Goal: Transaction & Acquisition: Purchase product/service

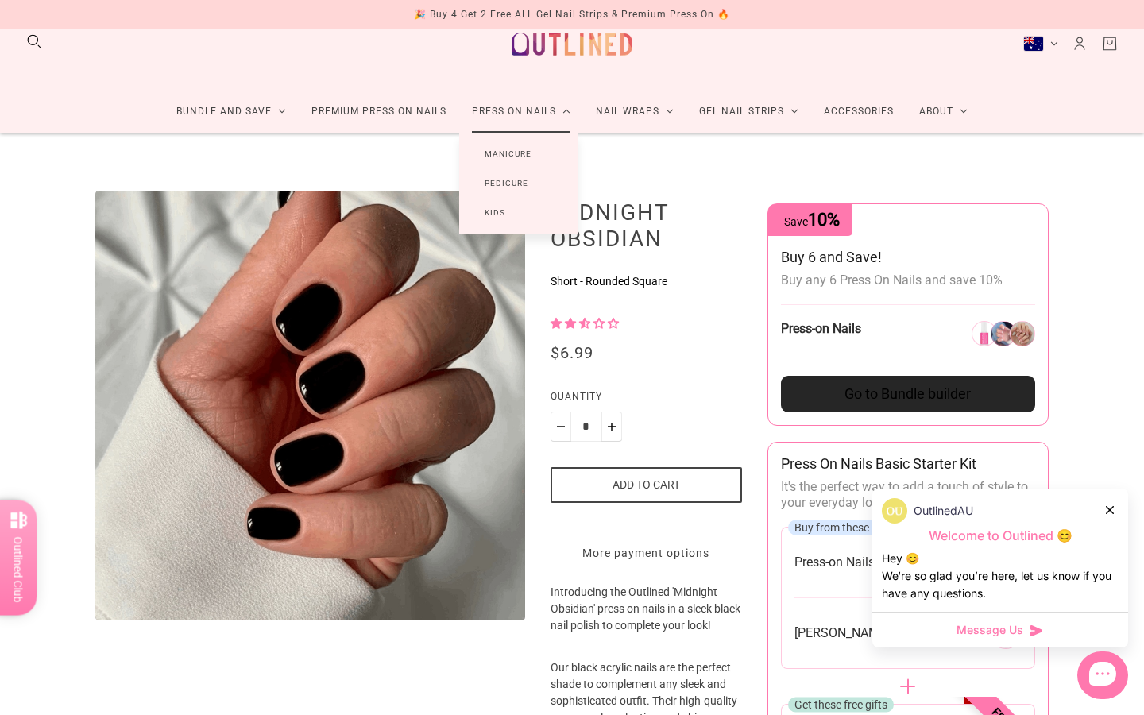
click at [520, 153] on link "Manicure" at bounding box center [508, 153] width 98 height 29
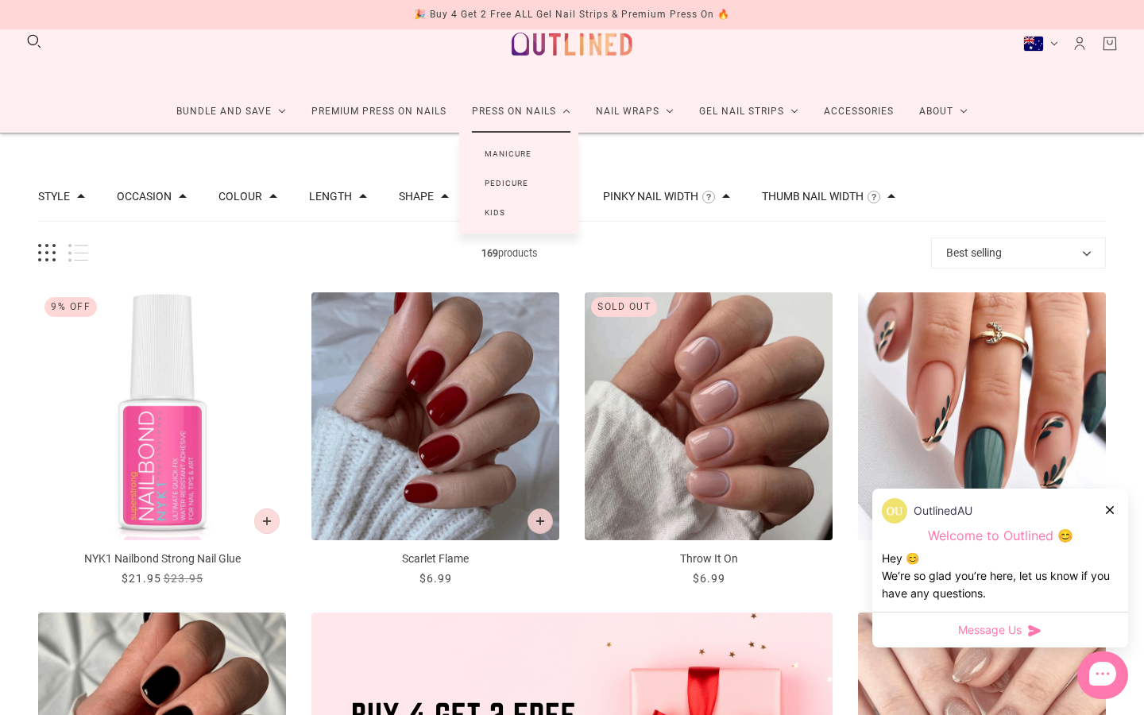
scroll to position [64, 0]
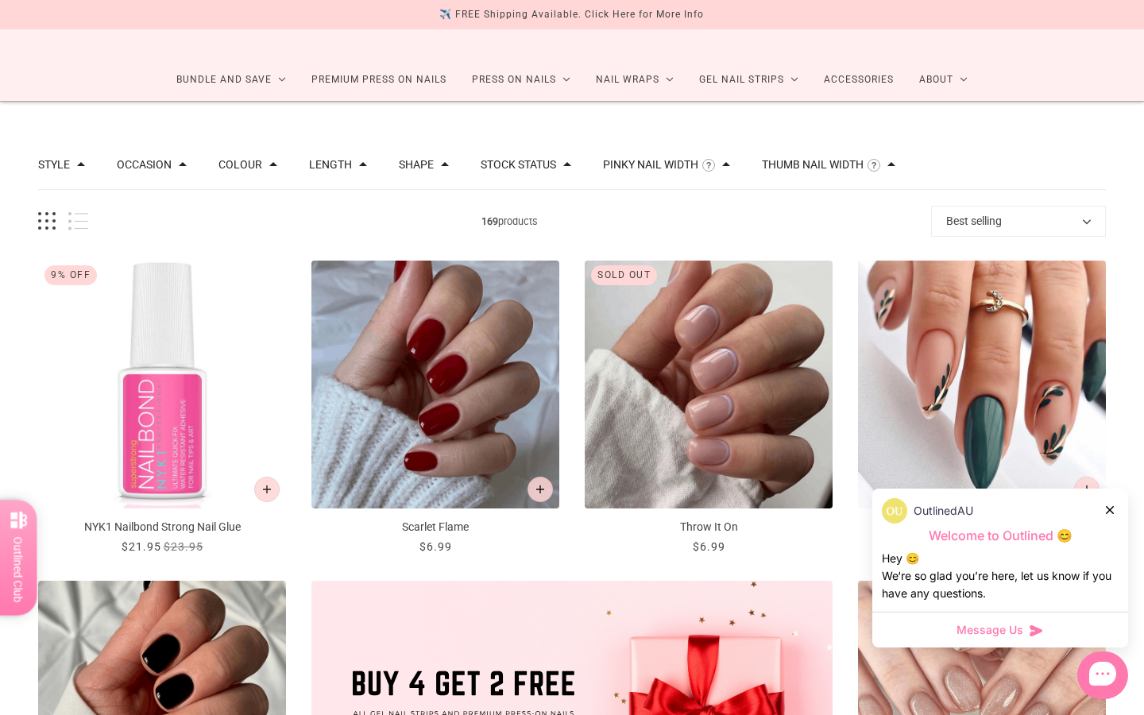
click at [1109, 506] on icon at bounding box center [1110, 510] width 8 height 8
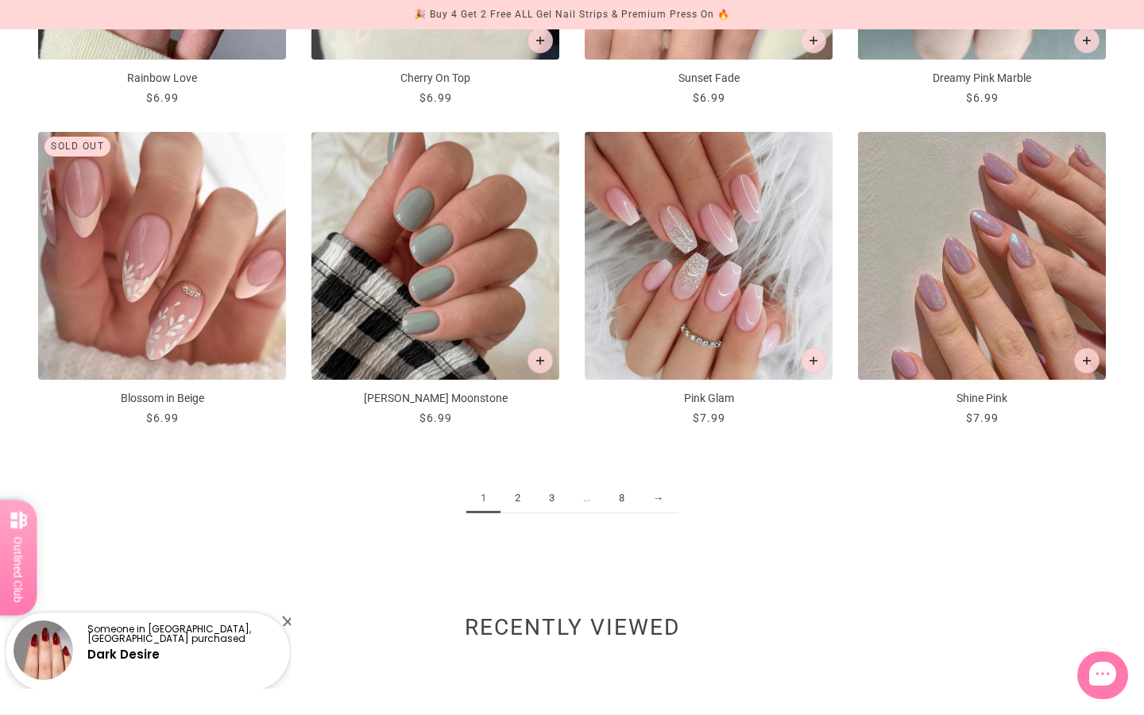
scroll to position [1812, 0]
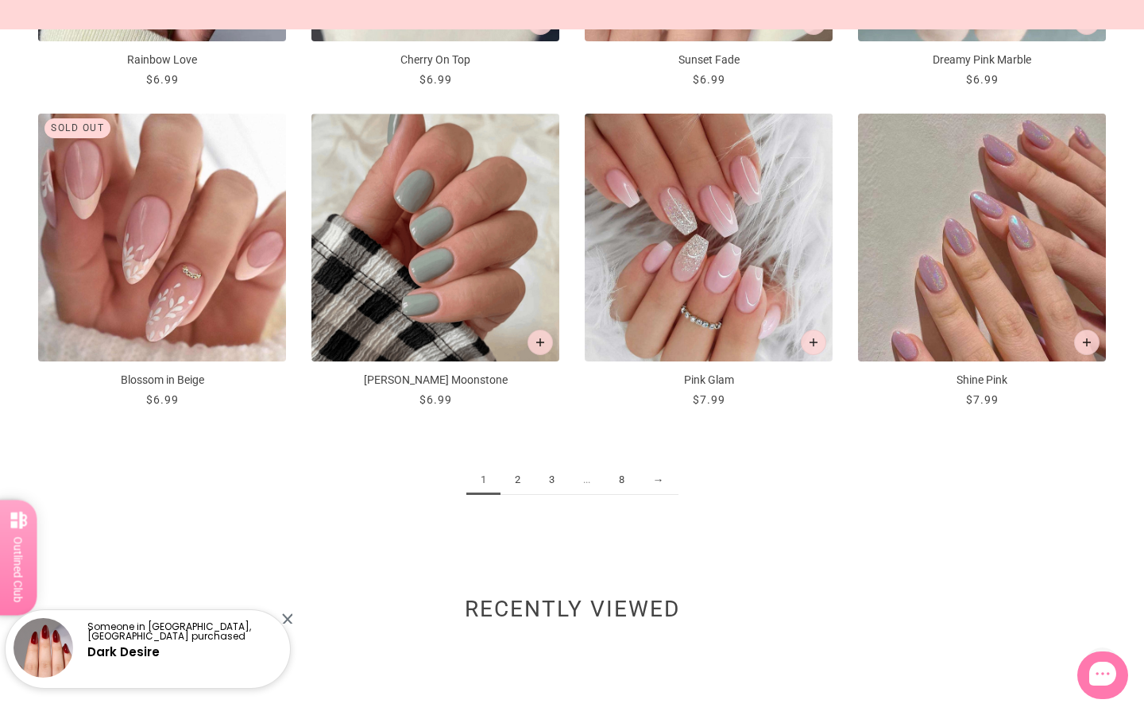
click at [514, 481] on link "2" at bounding box center [518, 480] width 34 height 29
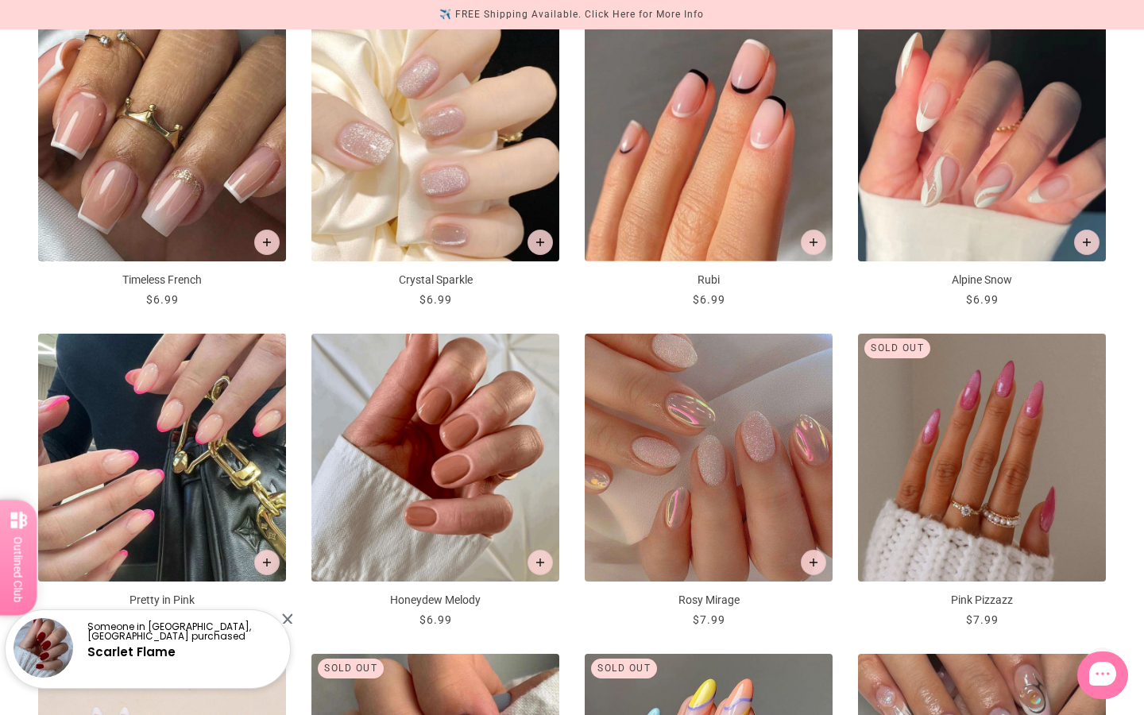
scroll to position [1303, 0]
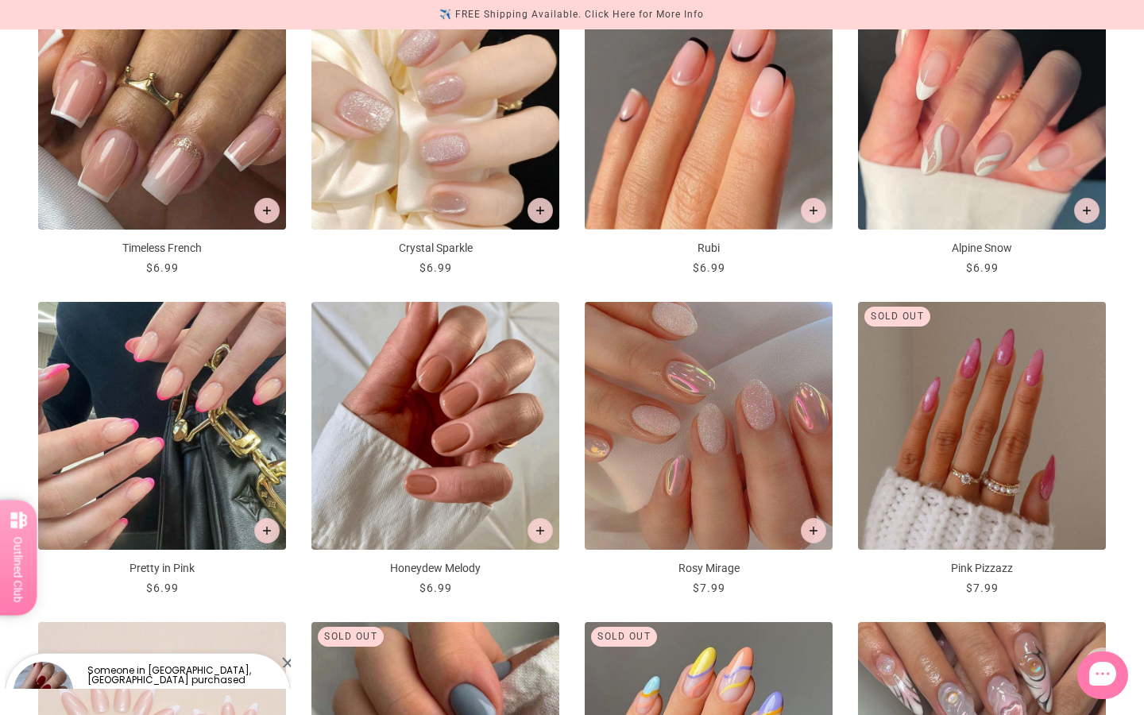
click at [498, 455] on img "Honeydew Melody" at bounding box center [436, 426] width 248 height 248
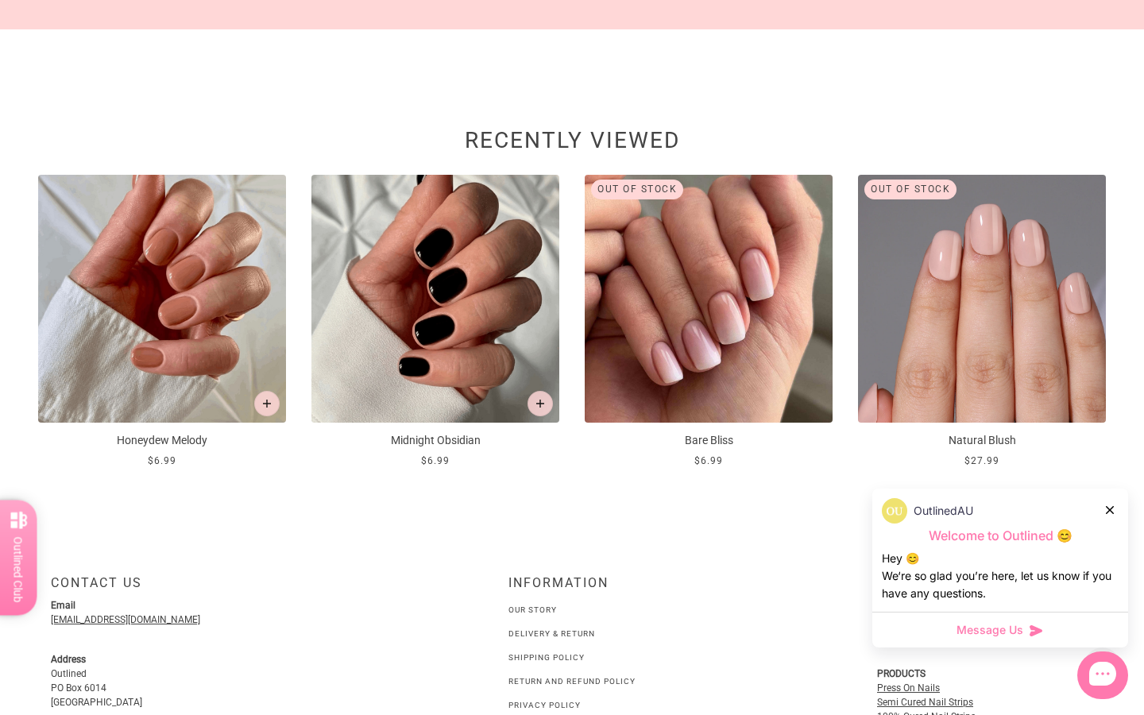
scroll to position [2337, 0]
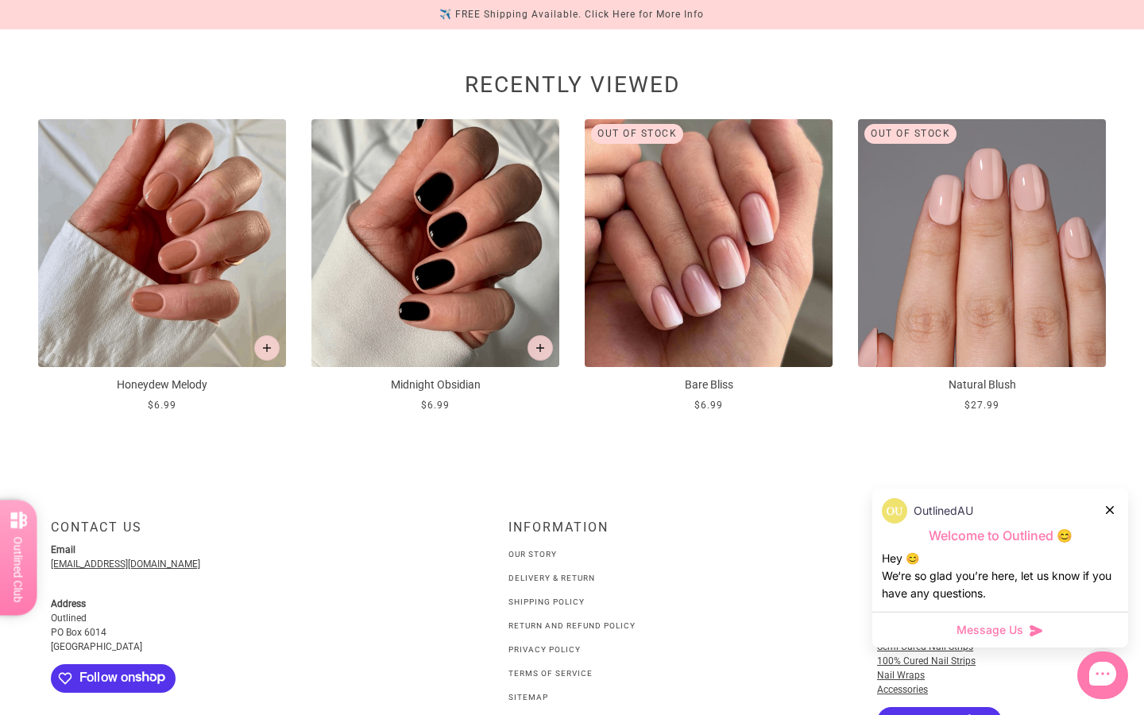
click at [1107, 508] on icon at bounding box center [1110, 510] width 8 height 8
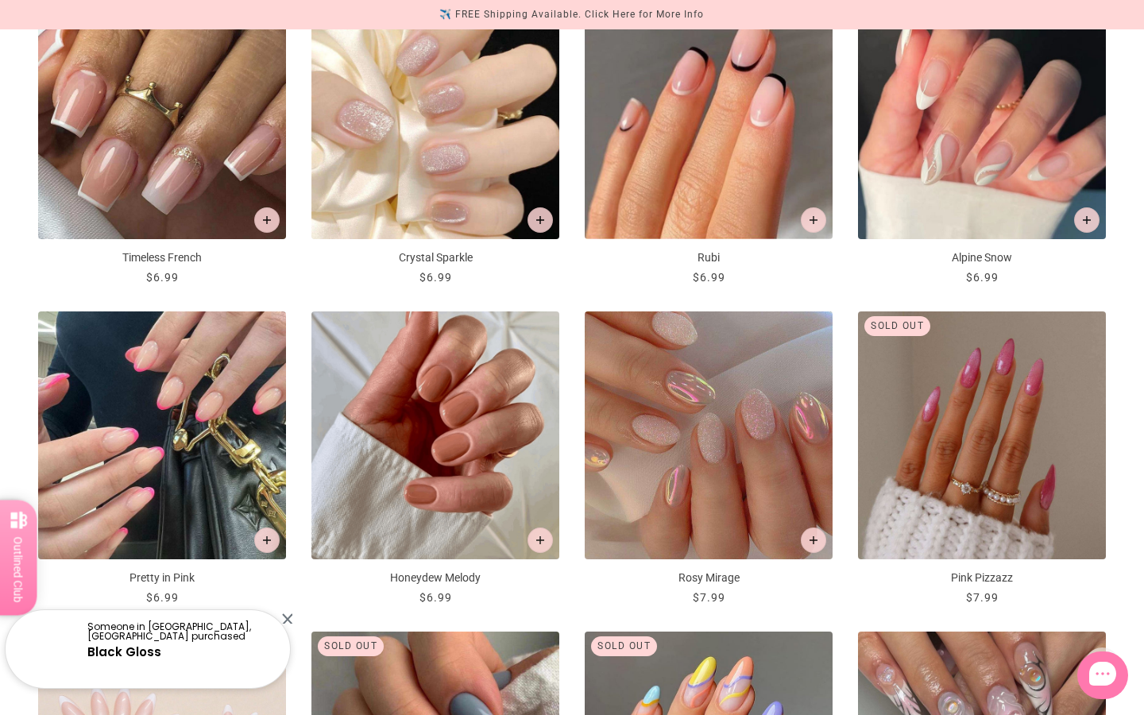
scroll to position [1287, 0]
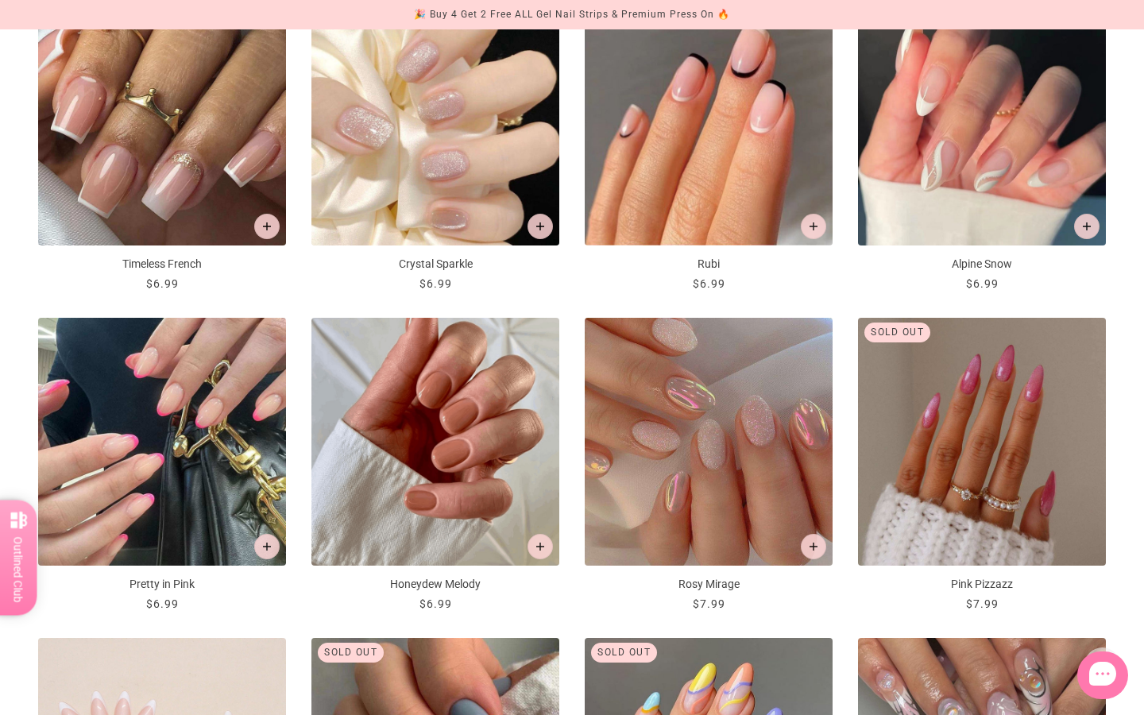
click at [437, 389] on img "Honeydew Melody" at bounding box center [436, 442] width 248 height 248
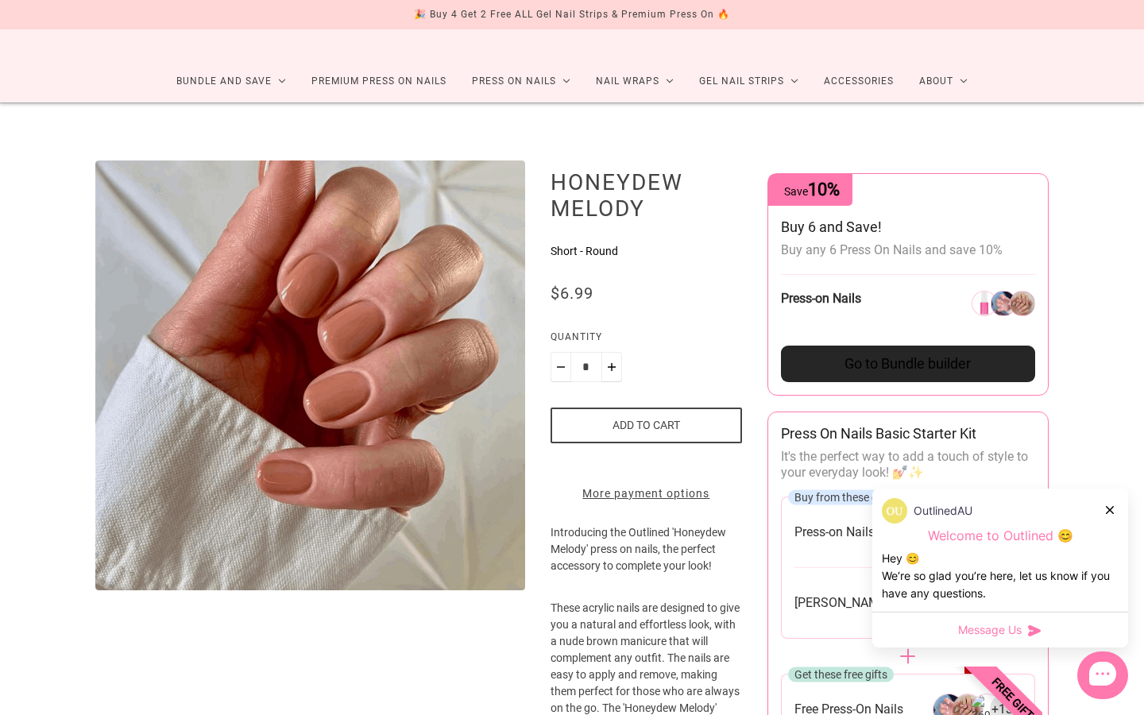
scroll to position [64, 0]
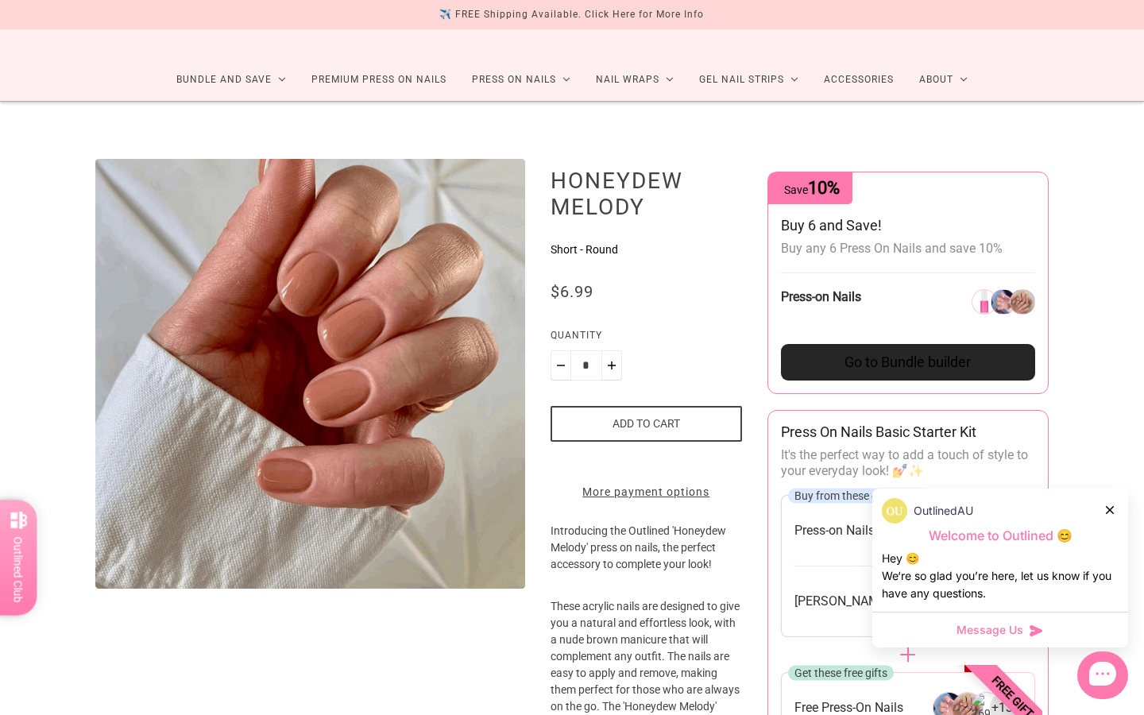
click at [606, 430] on button "Add to cart" at bounding box center [647, 424] width 192 height 36
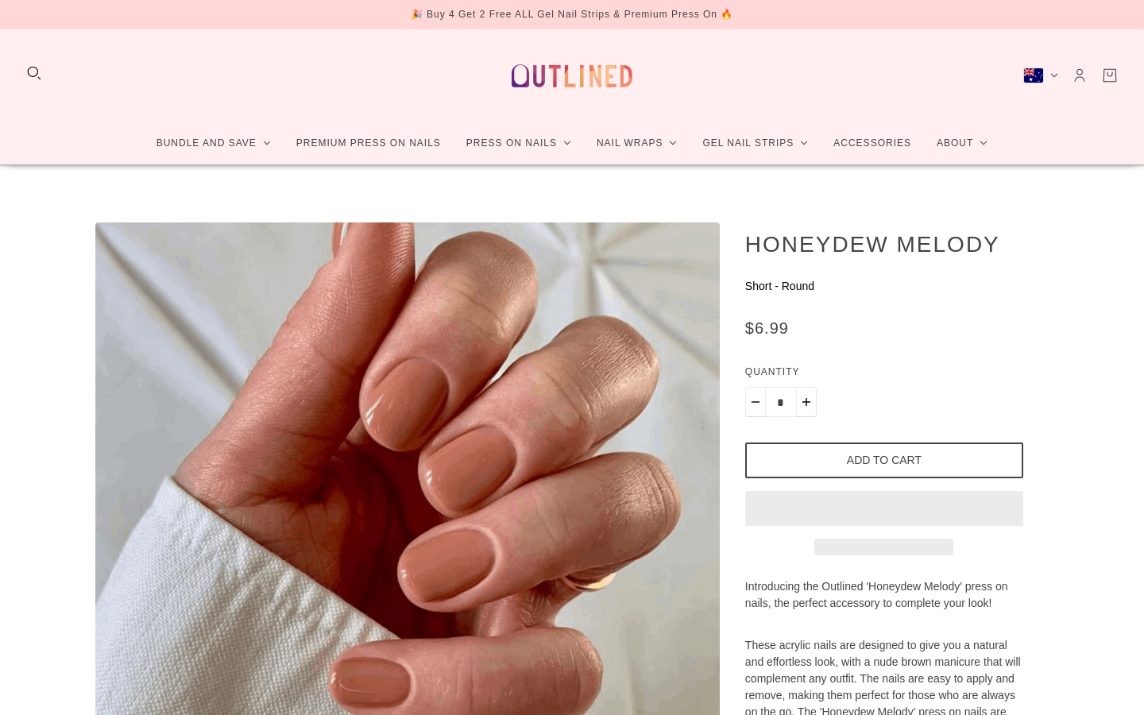
scroll to position [64, 0]
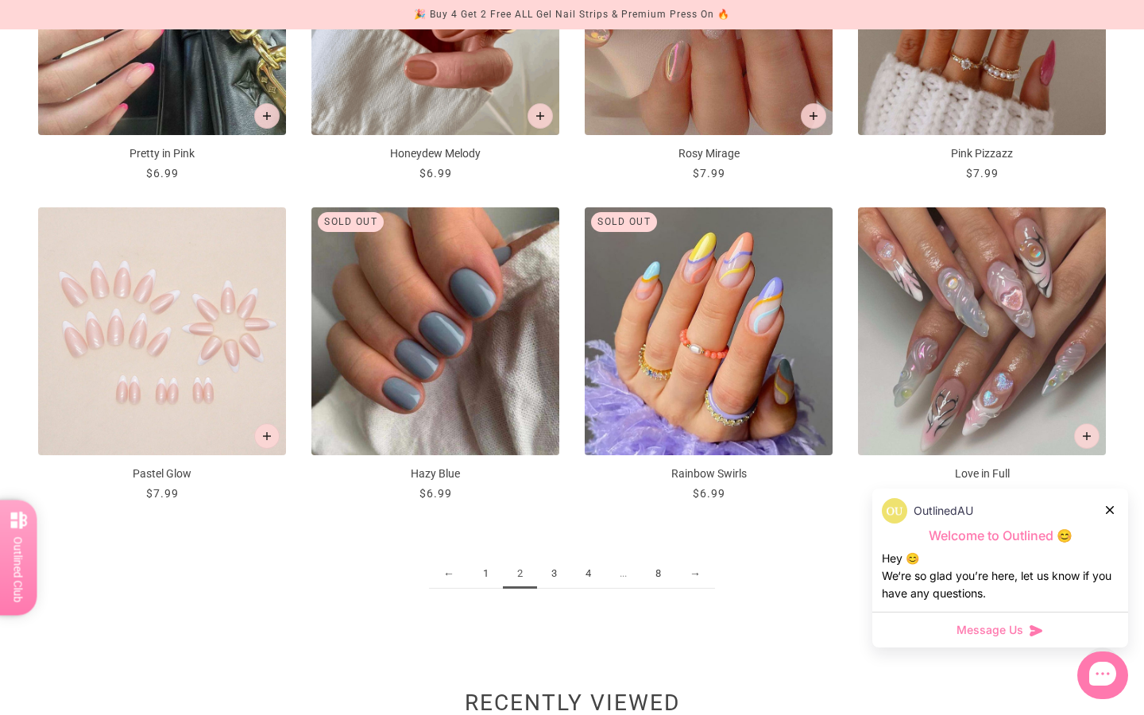
scroll to position [1828, 0]
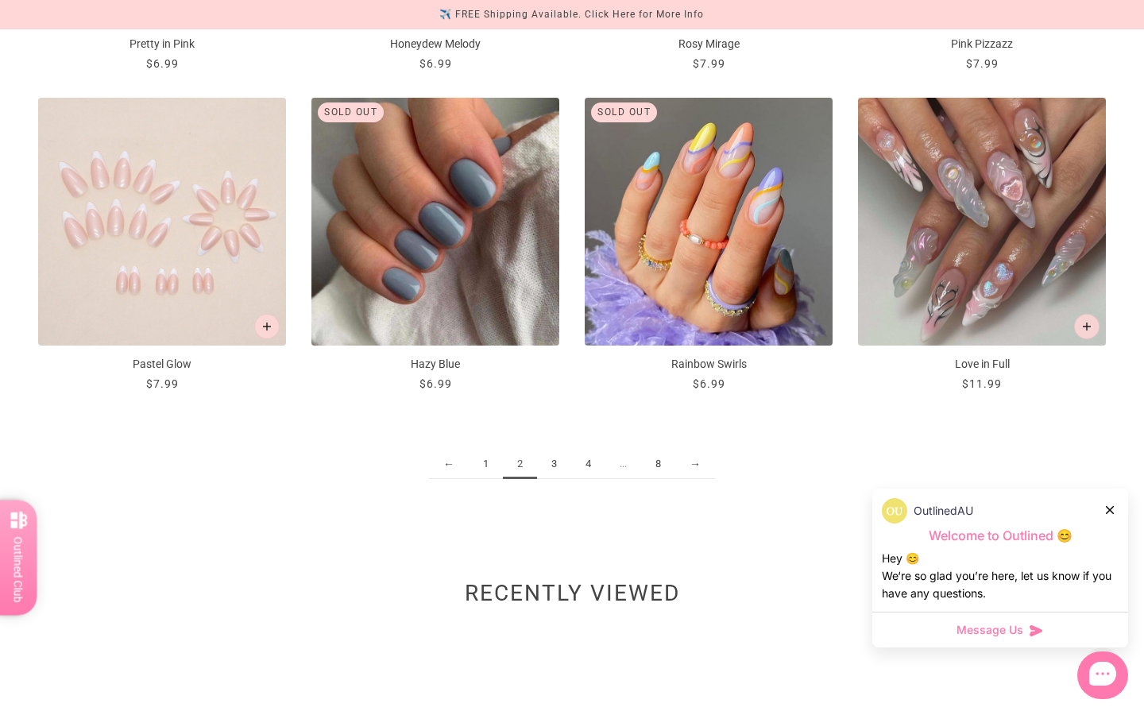
click at [555, 464] on link "3" at bounding box center [554, 464] width 34 height 29
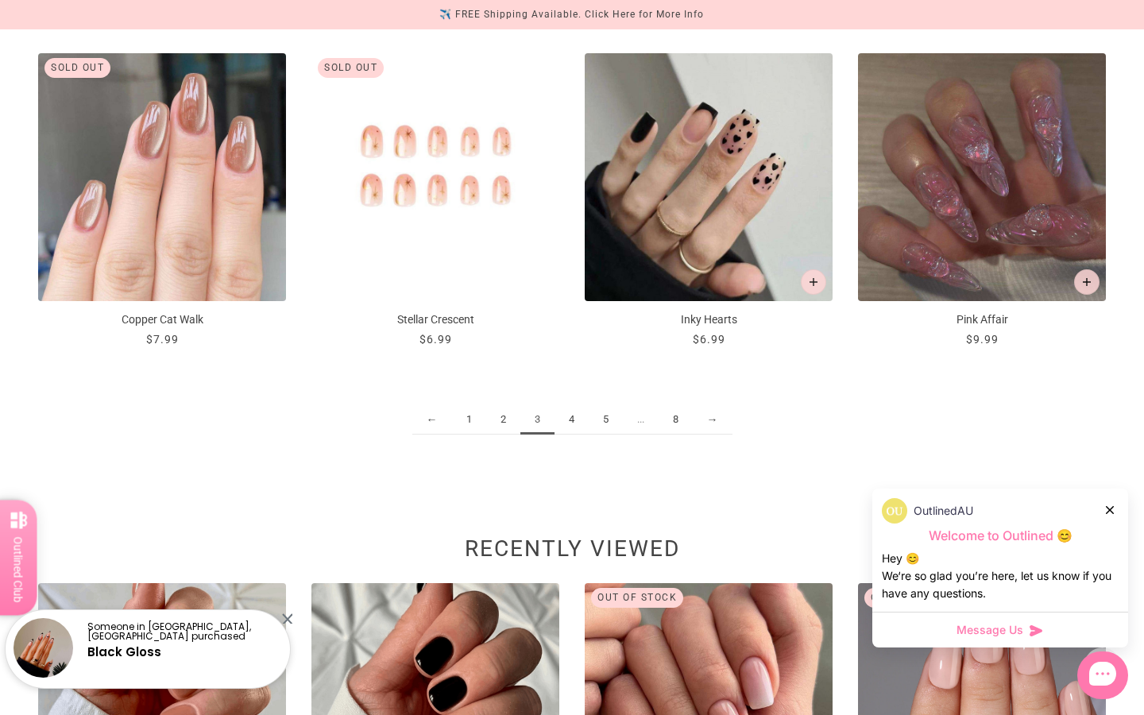
scroll to position [1876, 0]
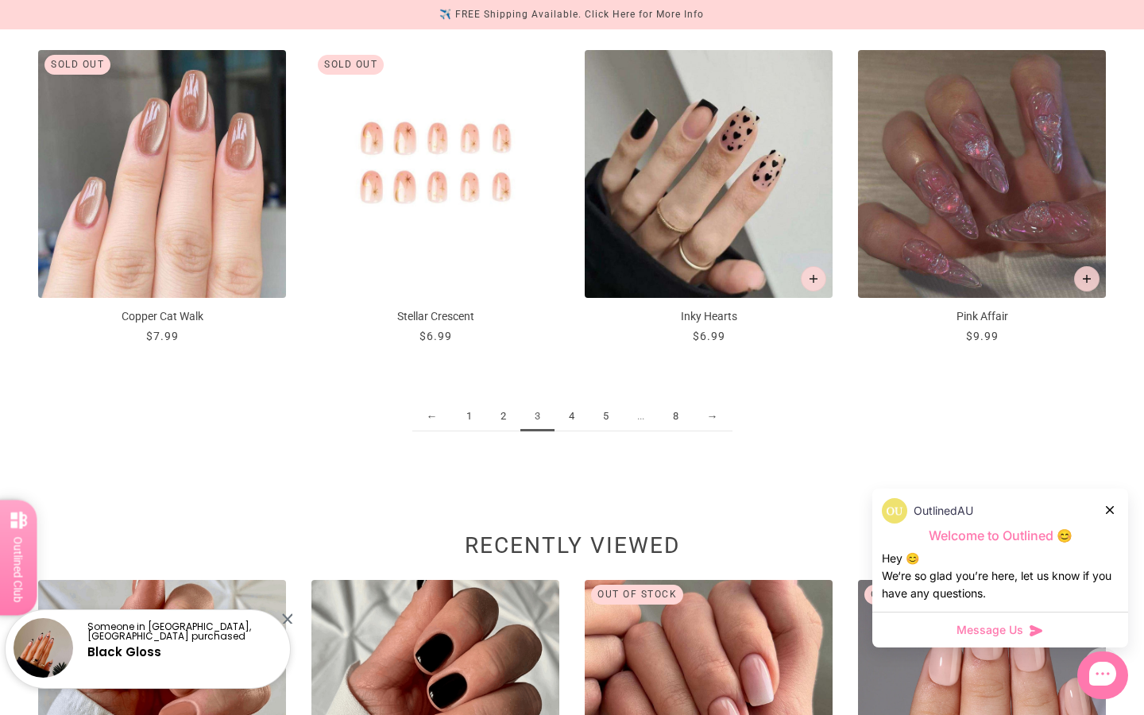
click at [572, 418] on link "4" at bounding box center [572, 416] width 34 height 29
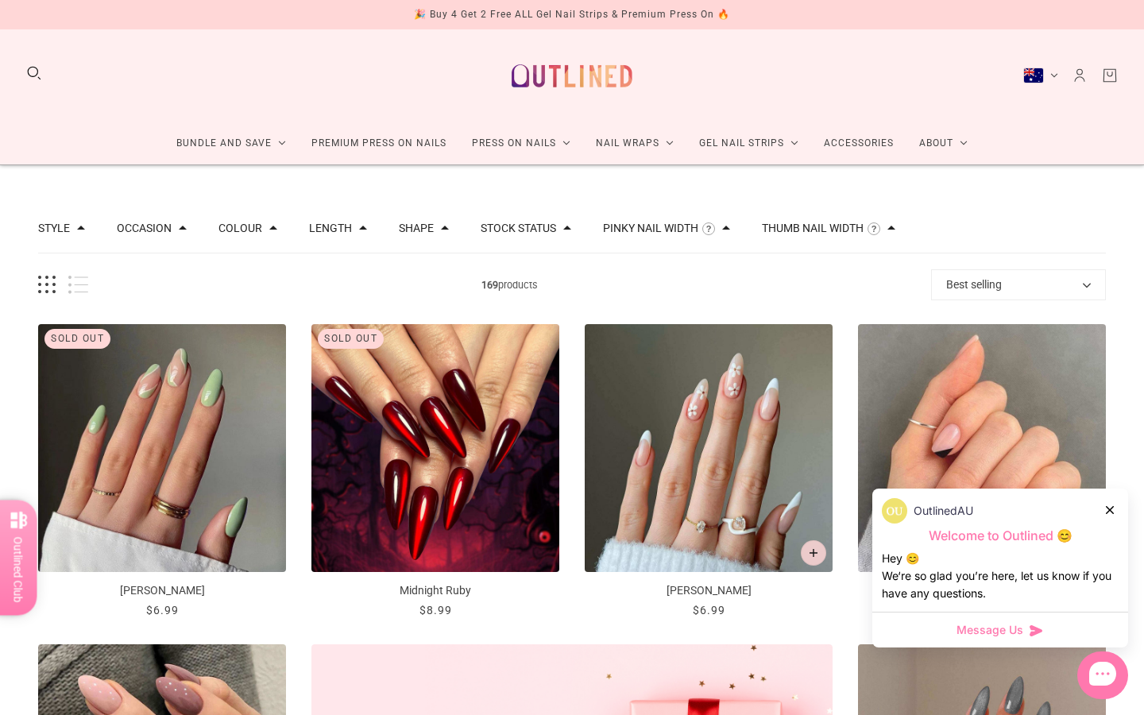
click at [347, 227] on button "Length" at bounding box center [330, 228] width 43 height 11
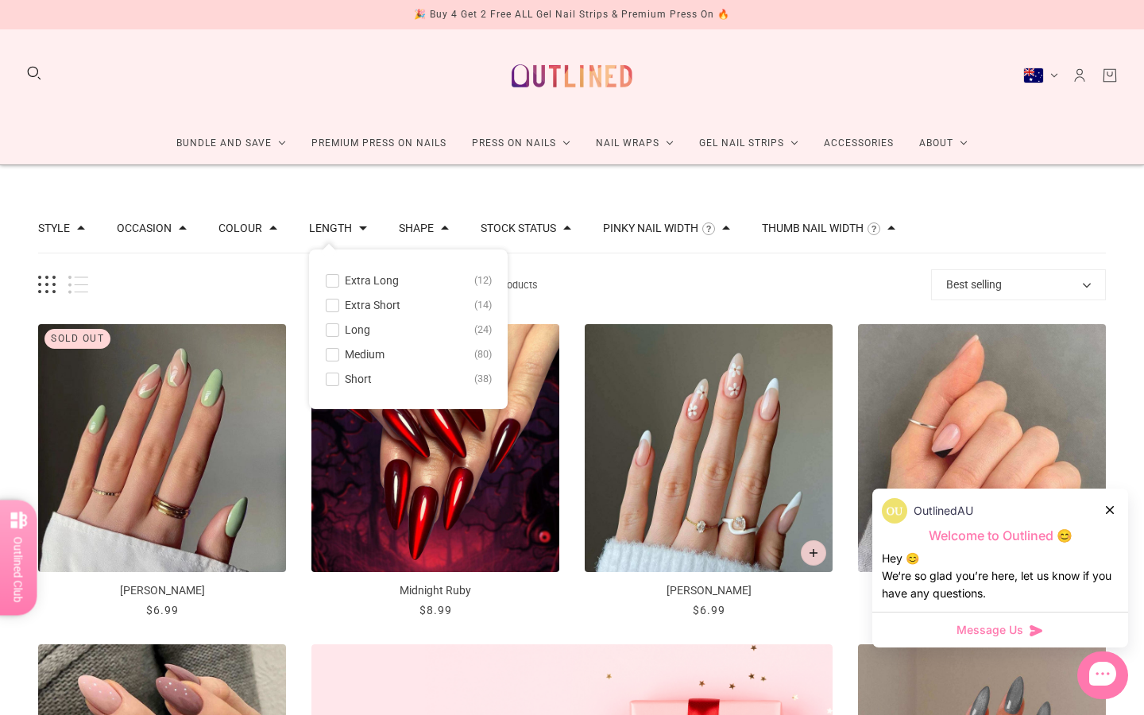
click at [333, 305] on span at bounding box center [333, 306] width 12 height 12
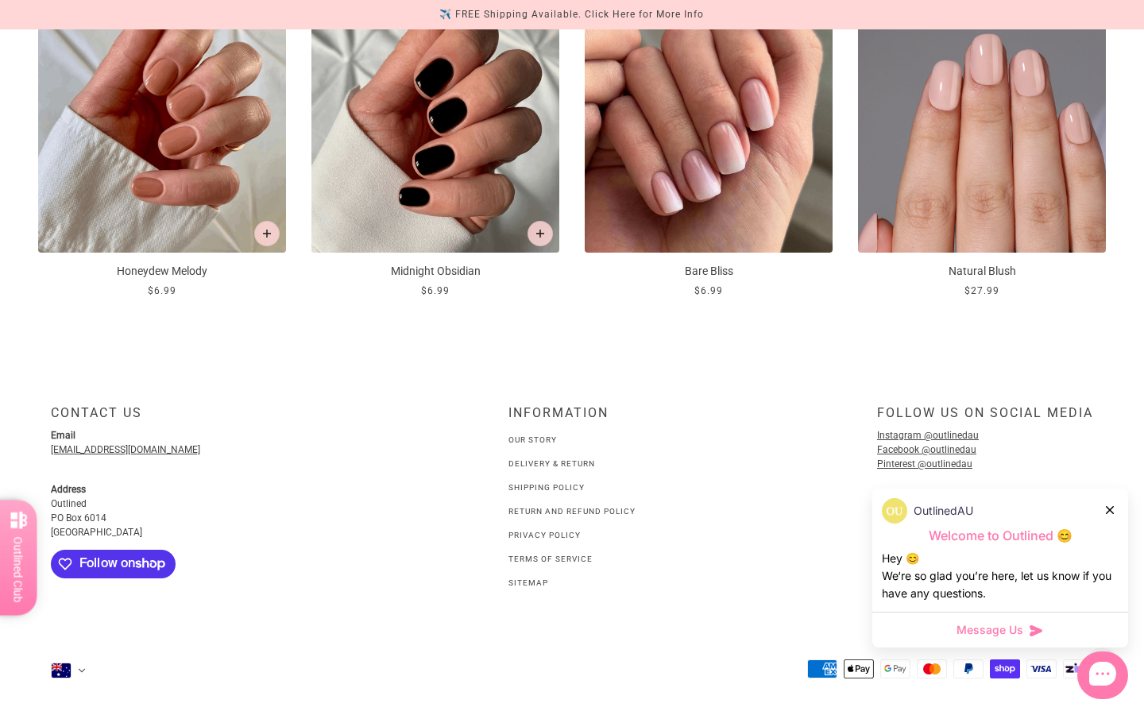
scroll to position [1812, 0]
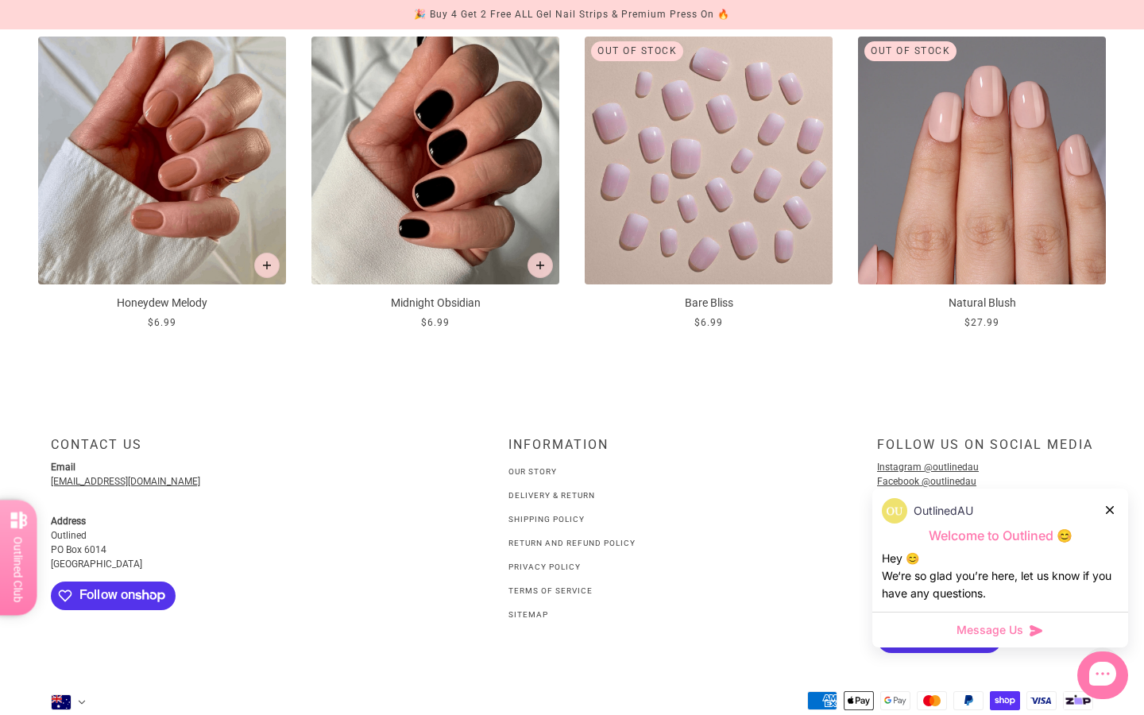
click at [720, 250] on img at bounding box center [709, 161] width 248 height 248
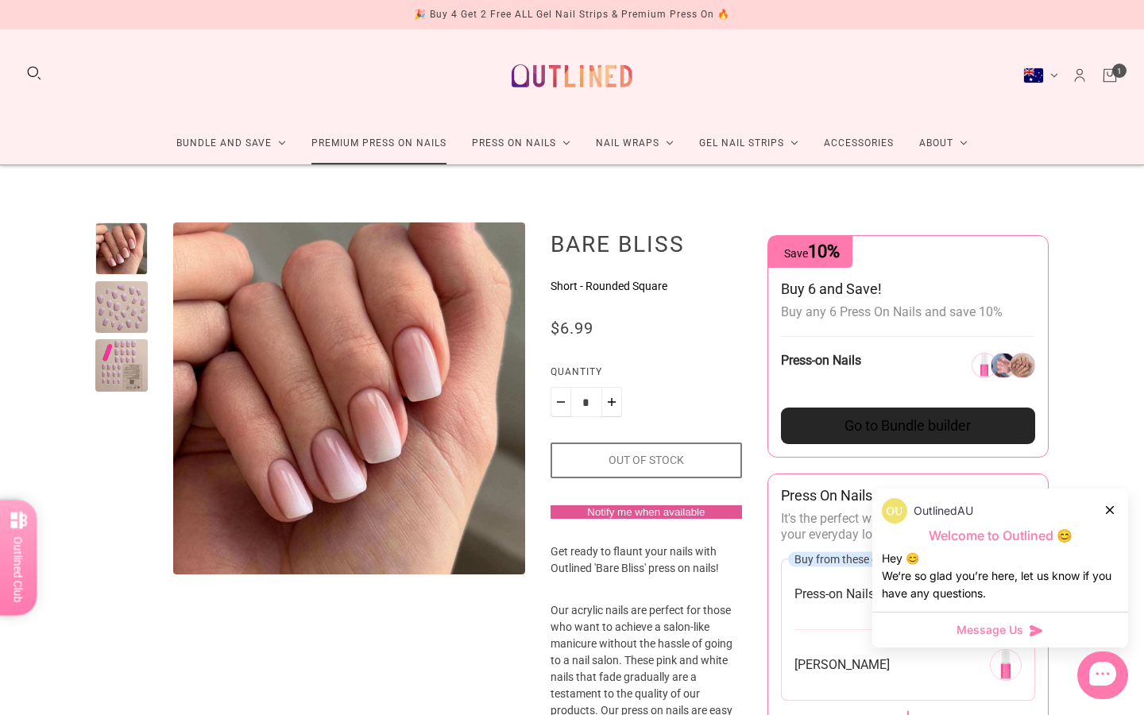
click at [331, 140] on link "Premium Press On Nails" at bounding box center [379, 143] width 161 height 42
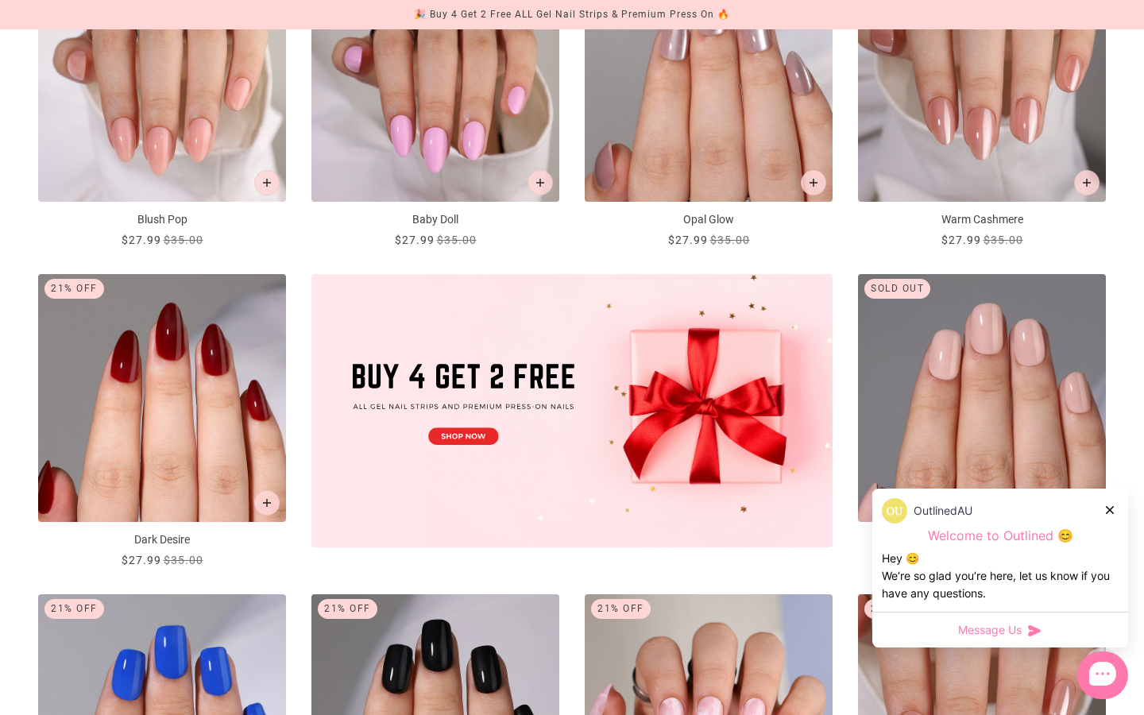
scroll to position [381, 0]
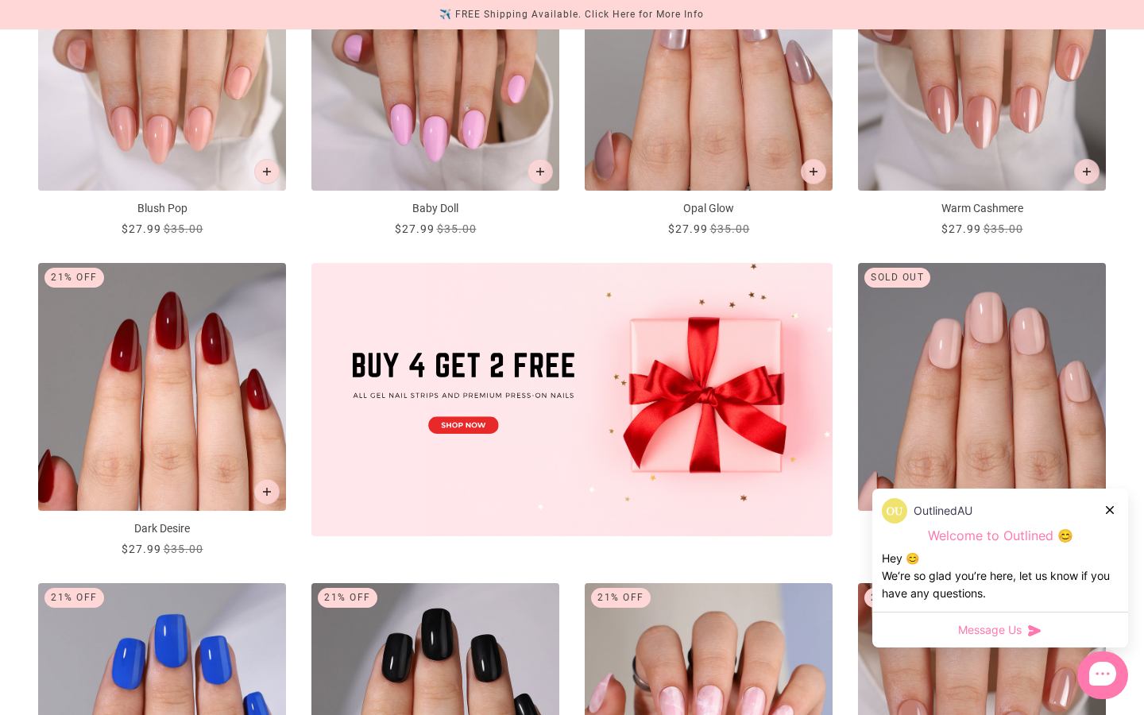
click at [1108, 507] on icon at bounding box center [1110, 510] width 8 height 8
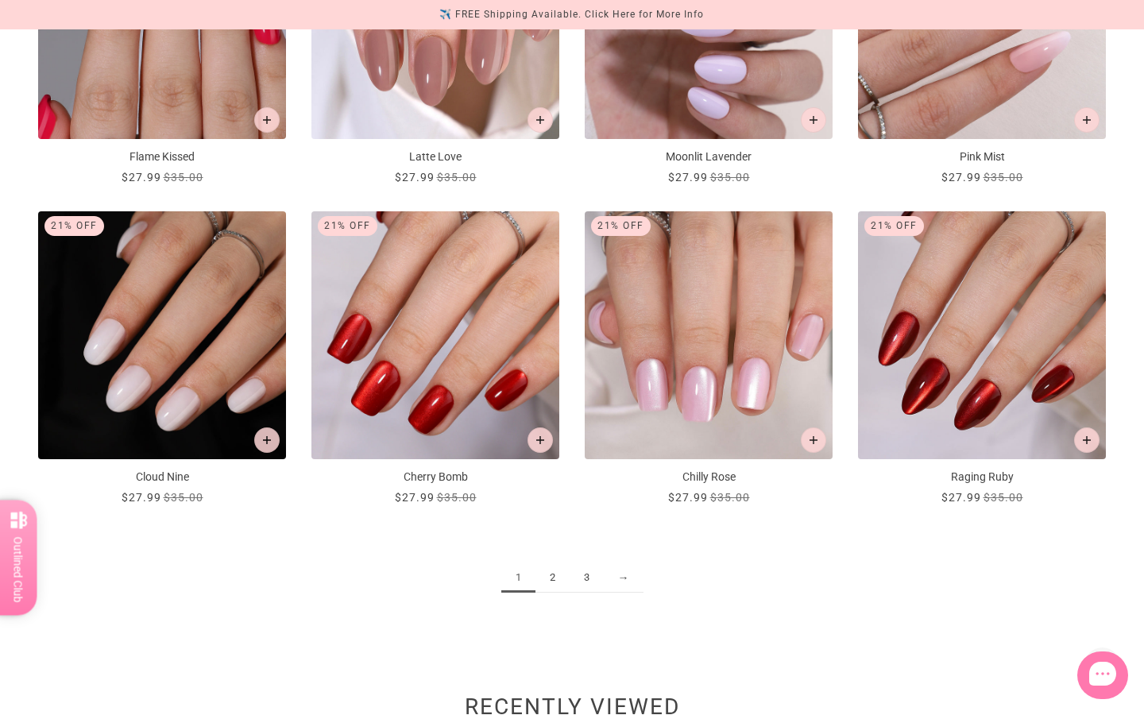
scroll to position [1717, 0]
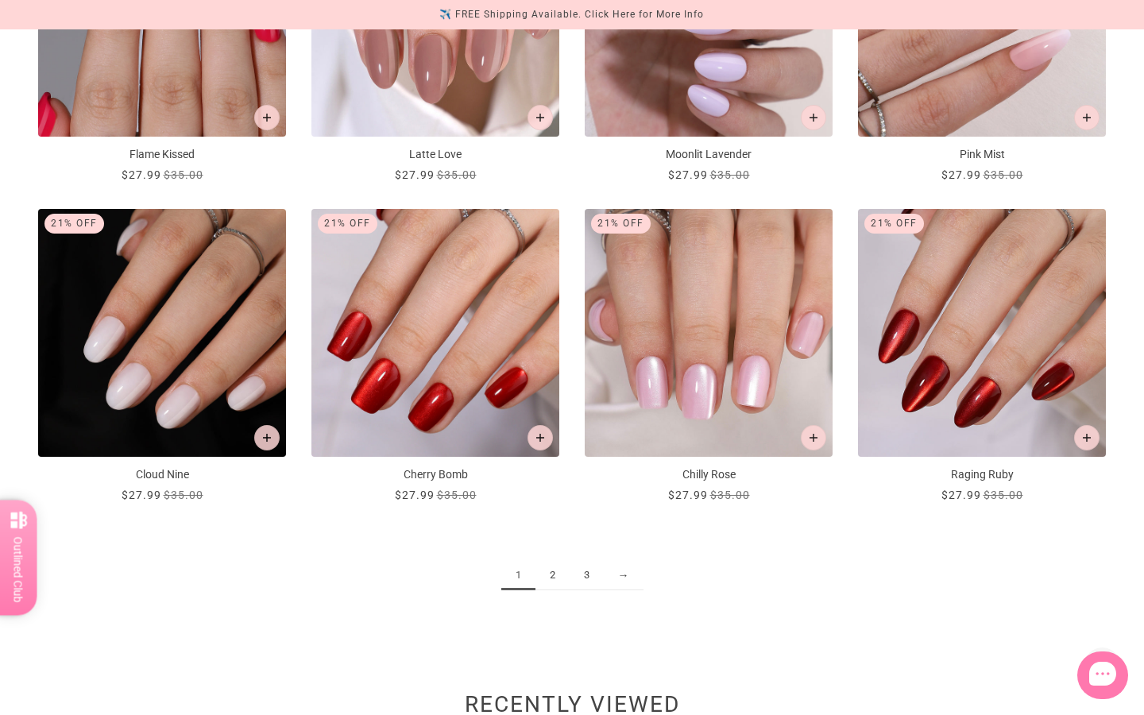
click at [555, 579] on link "2" at bounding box center [553, 575] width 34 height 29
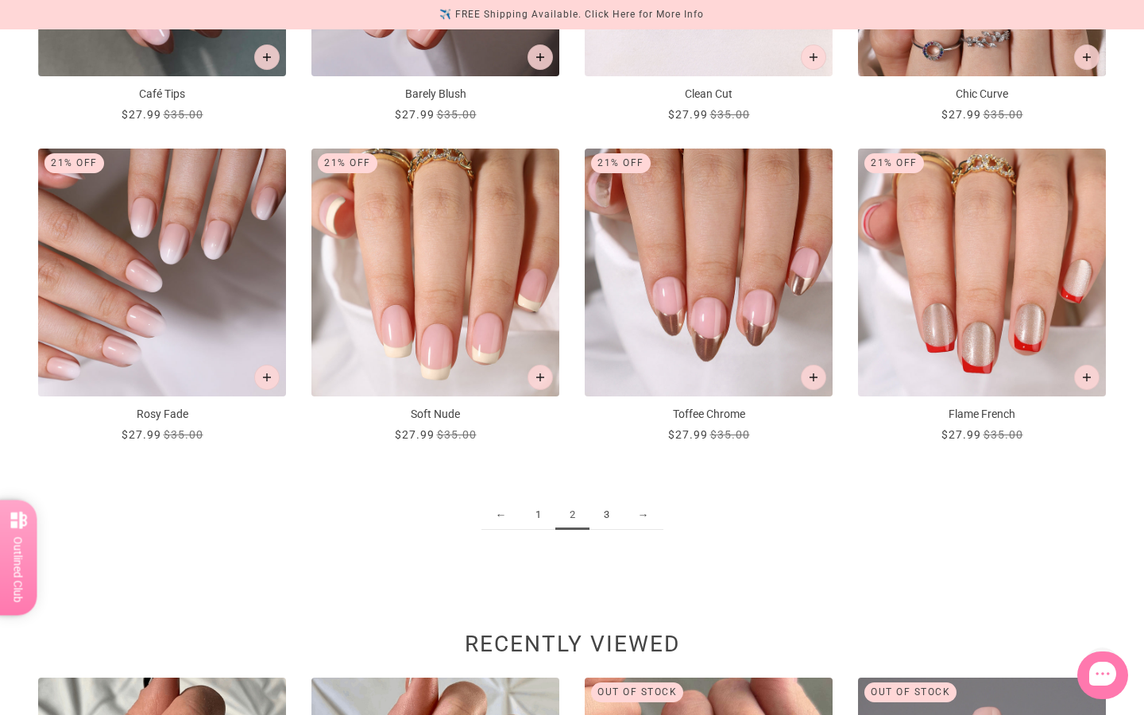
scroll to position [1780, 0]
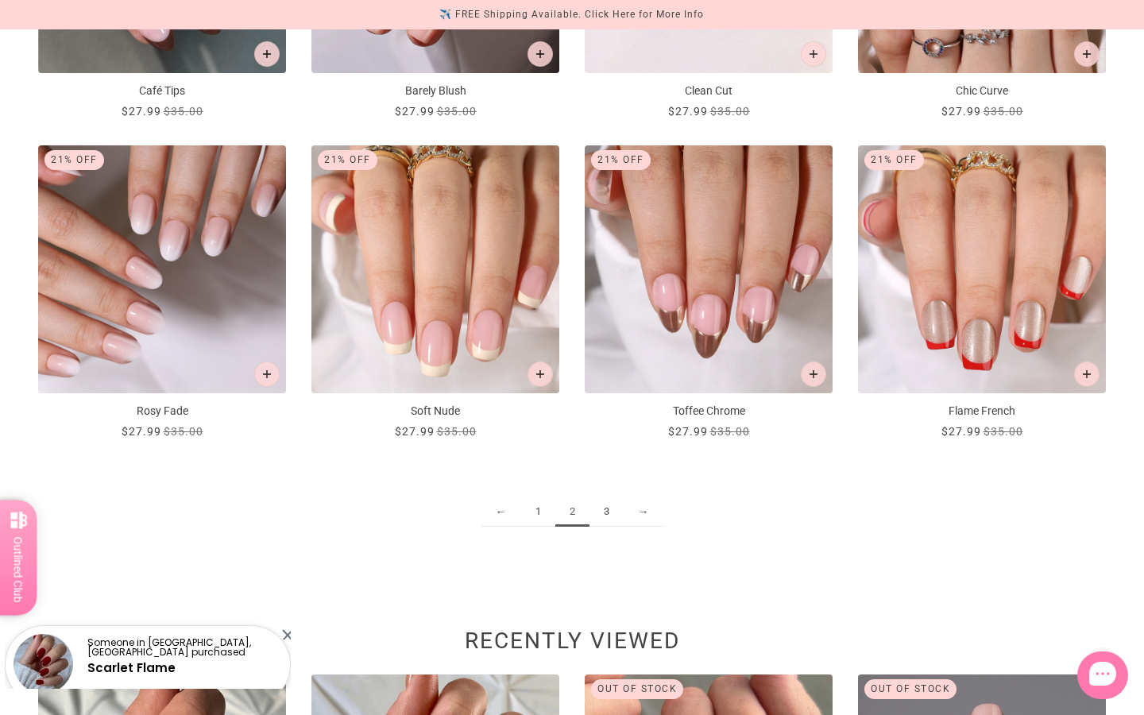
click at [607, 510] on link "3" at bounding box center [607, 512] width 34 height 29
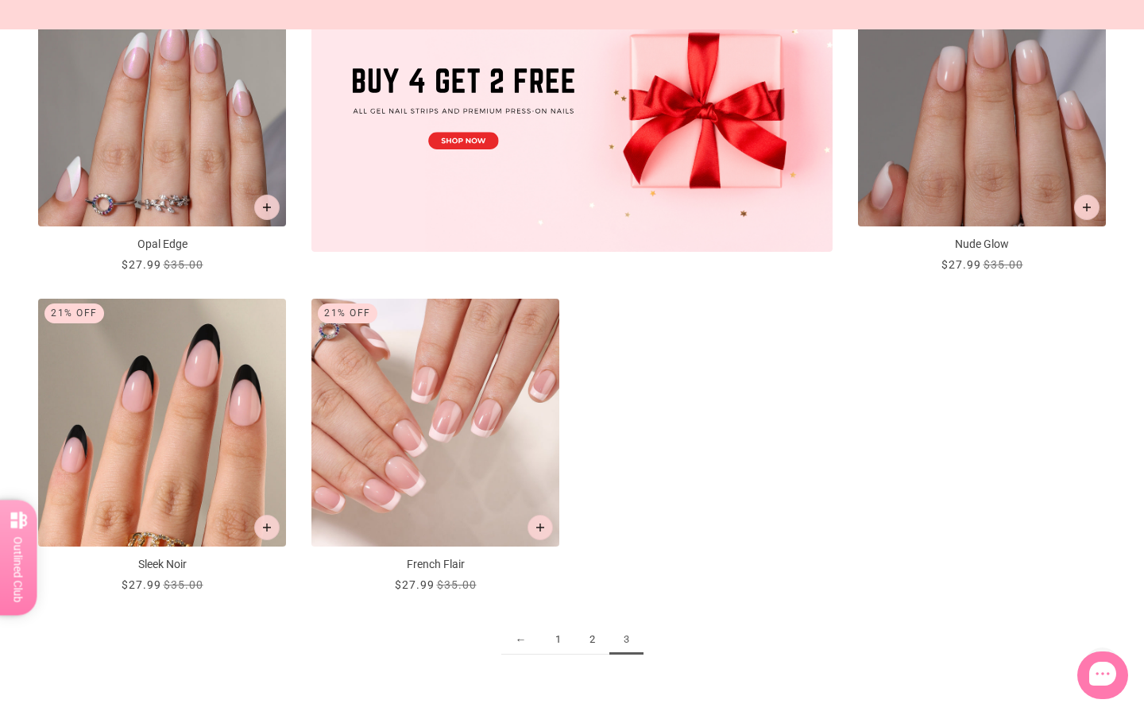
scroll to position [668, 0]
